Goal: Transaction & Acquisition: Book appointment/travel/reservation

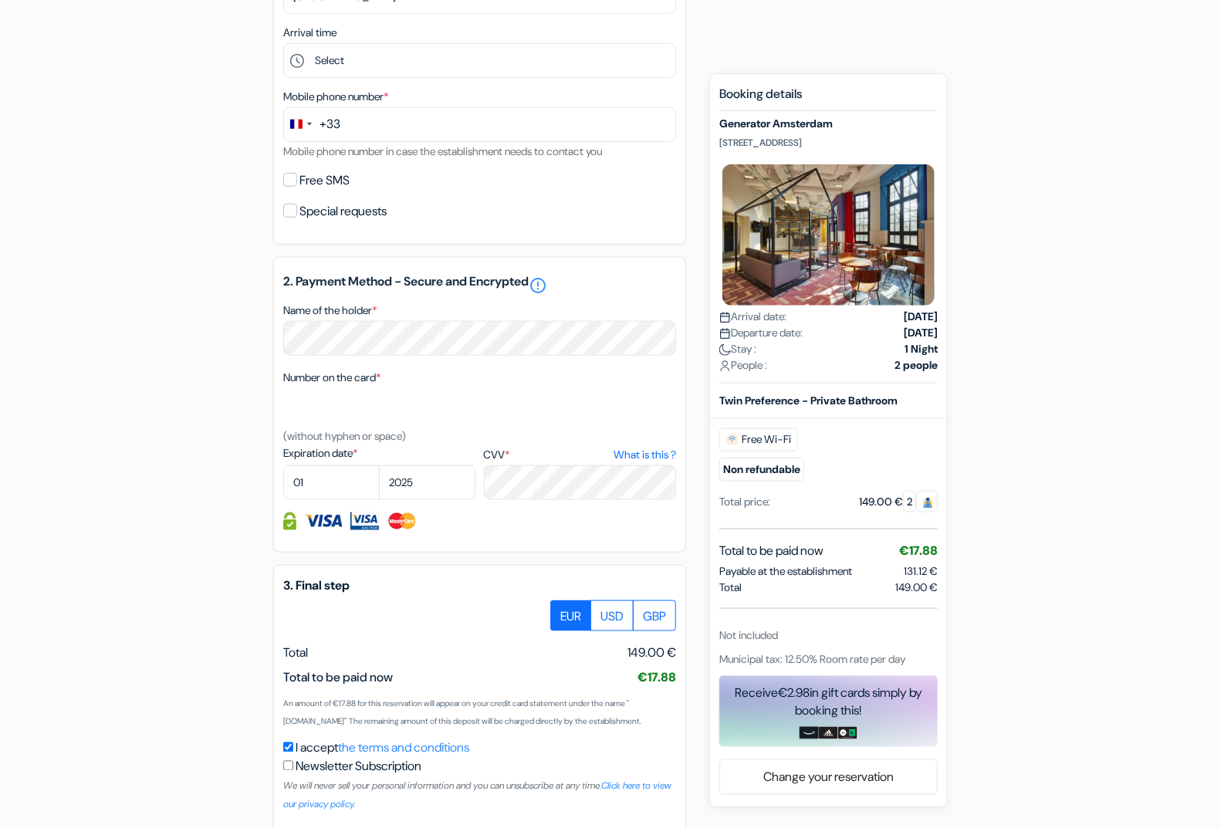
scroll to position [611, 0]
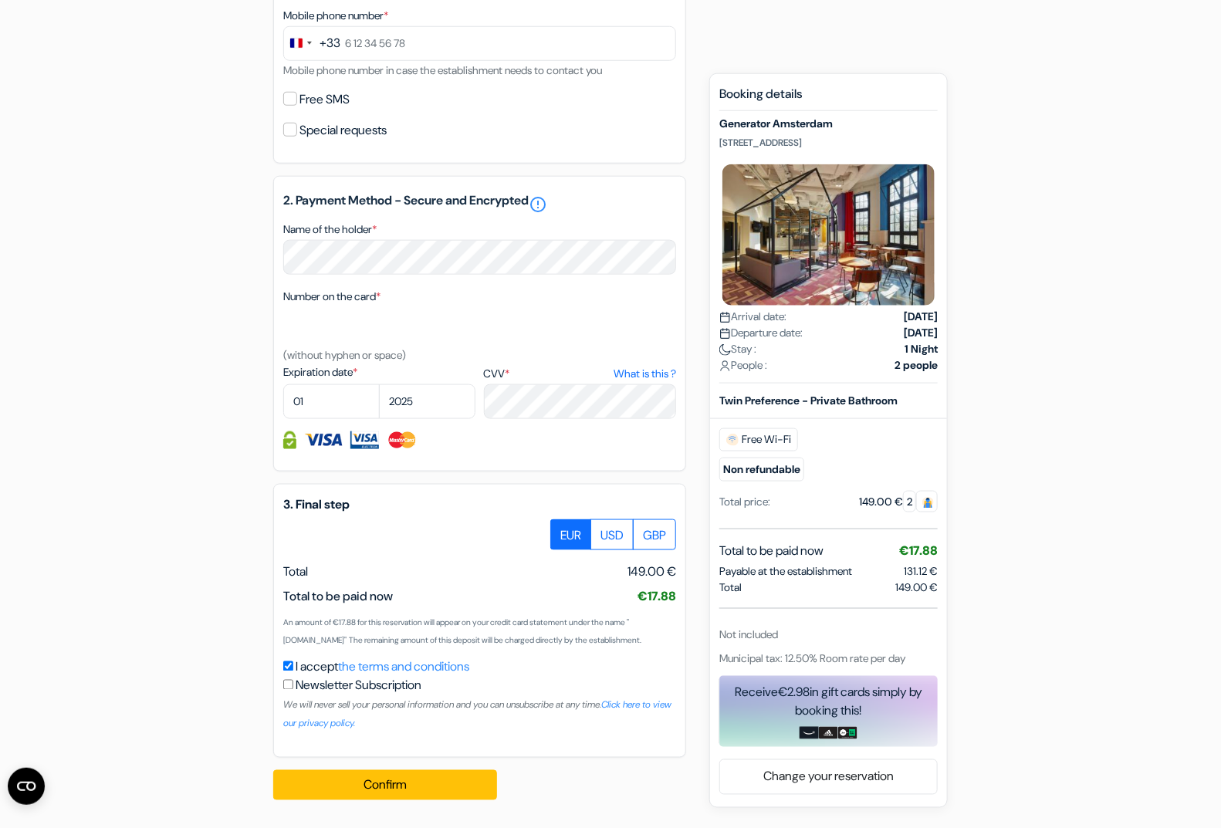
click at [964, 349] on div "add_box Generator [GEOGRAPHIC_DATA] [STREET_ADDRESS] Property Details X Generat…" at bounding box center [610, 182] width 1018 height 1259
click at [1025, 630] on div "add_box Generator [GEOGRAPHIC_DATA] [STREET_ADDRESS] Property Details X Generat…" at bounding box center [610, 182] width 1018 height 1259
click at [1083, 679] on div "add_box Generator [GEOGRAPHIC_DATA] [STREET_ADDRESS] Property Details X Generat…" at bounding box center [610, 182] width 1018 height 1259
click at [1039, 698] on div "add_box Generator [GEOGRAPHIC_DATA] [STREET_ADDRESS] Property Details X Generat…" at bounding box center [610, 182] width 1018 height 1259
click at [977, 557] on div "add_box Generator [GEOGRAPHIC_DATA] [STREET_ADDRESS] Property Details X Generat…" at bounding box center [610, 182] width 1018 height 1259
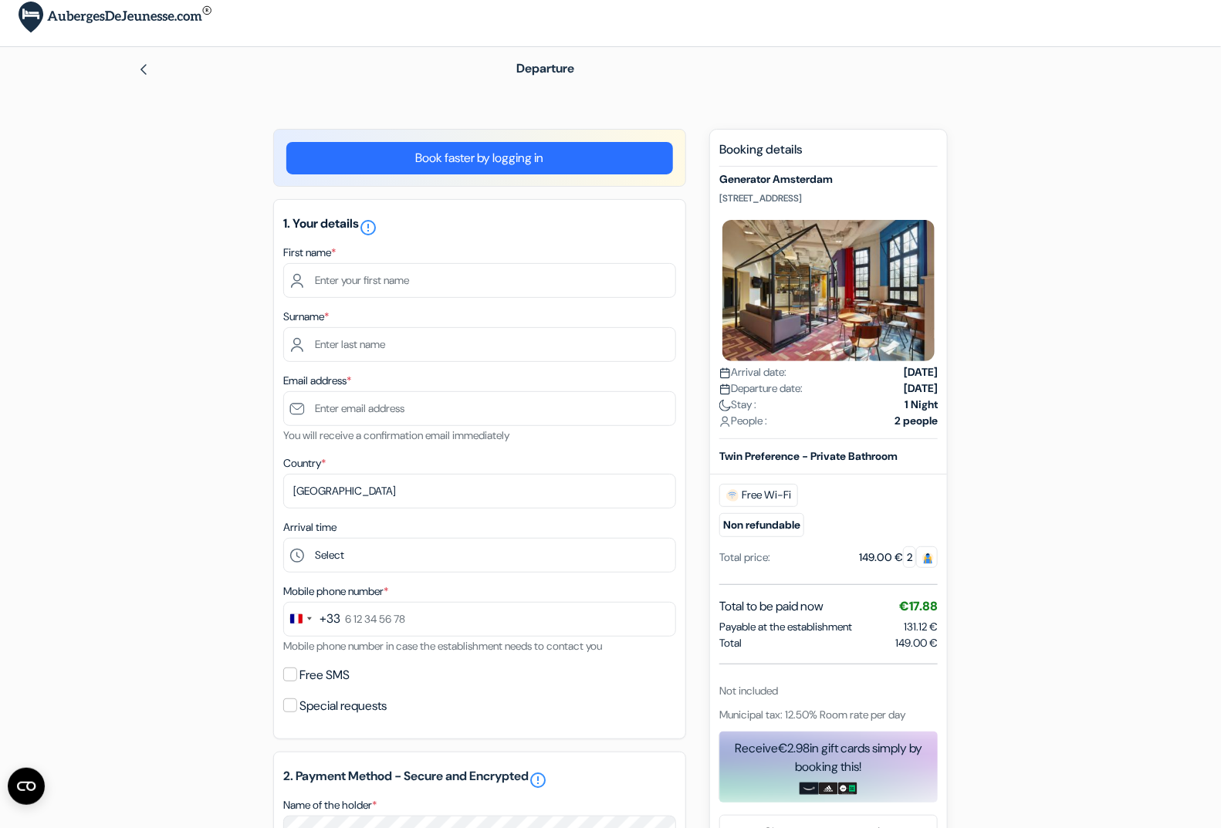
scroll to position [0, 0]
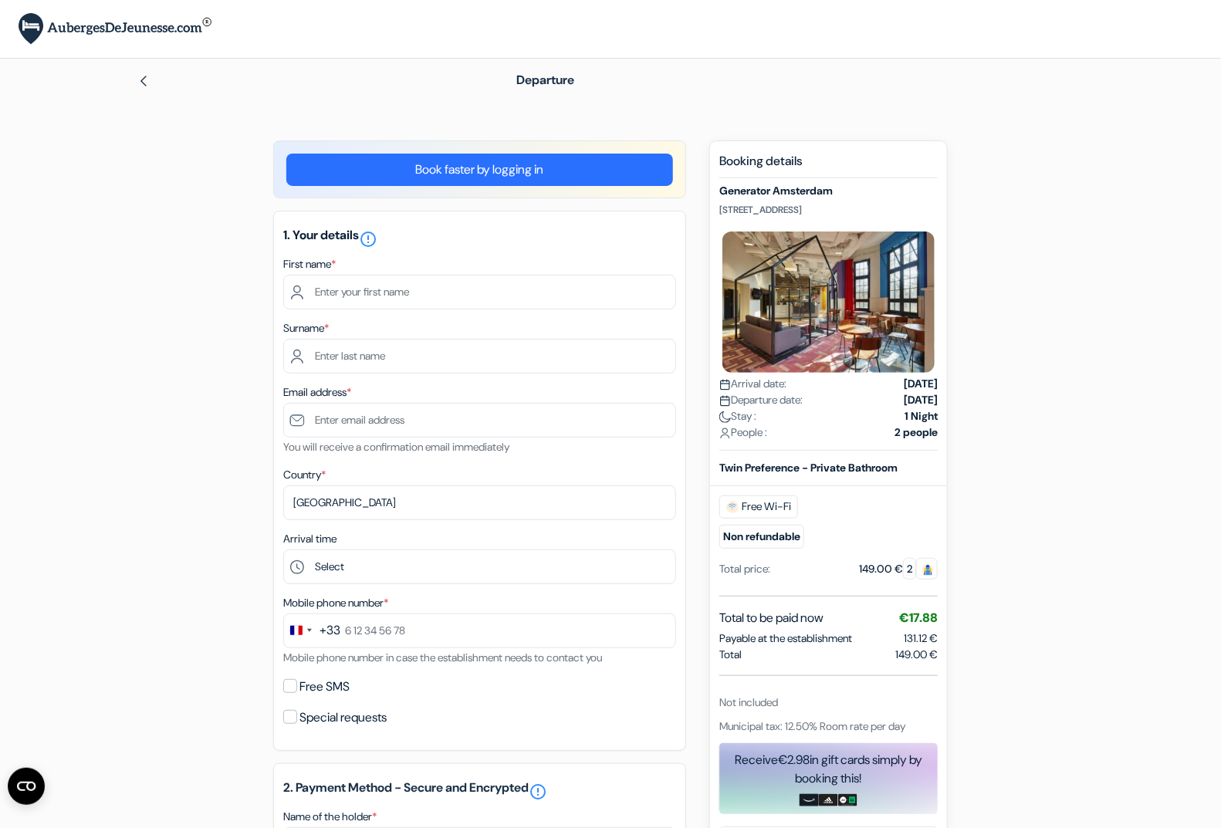
click at [917, 572] on span at bounding box center [927, 569] width 22 height 22
click at [145, 84] on img at bounding box center [143, 81] width 12 height 12
click at [1100, 788] on div "add_box Generator [GEOGRAPHIC_DATA] [STREET_ADDRESS] Property Details X Generat…" at bounding box center [610, 769] width 1018 height 1259
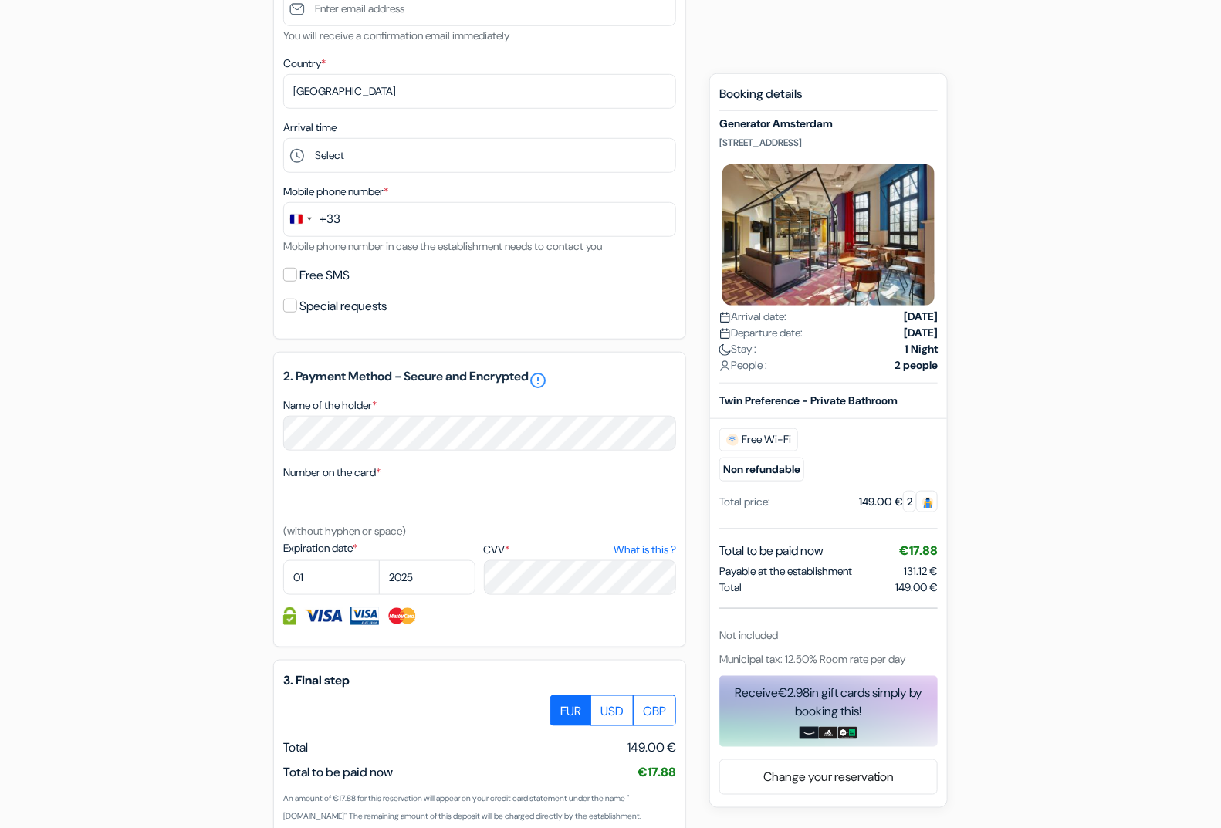
scroll to position [611, 0]
